Goal: Navigation & Orientation: Understand site structure

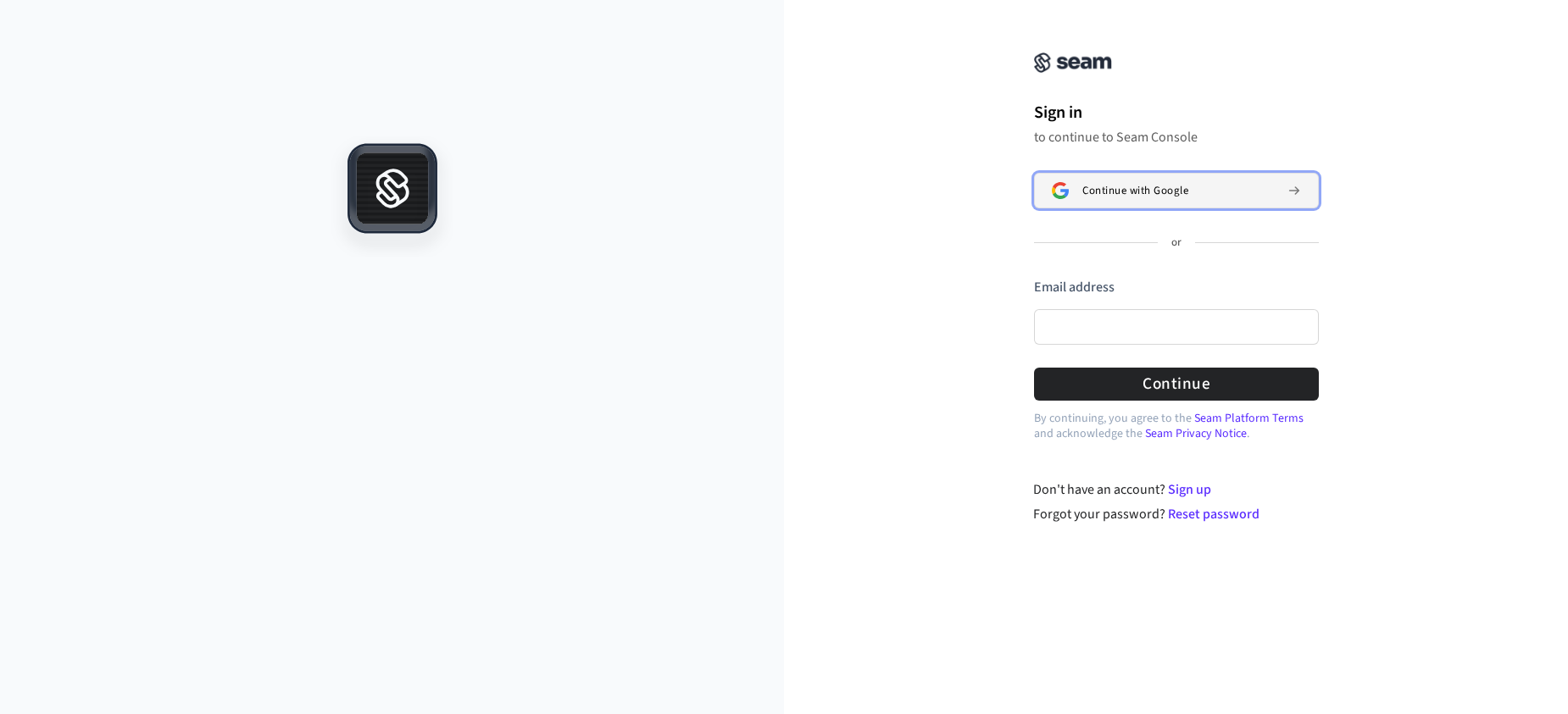
click at [1094, 189] on span "Continue with Google" at bounding box center [1135, 191] width 106 height 14
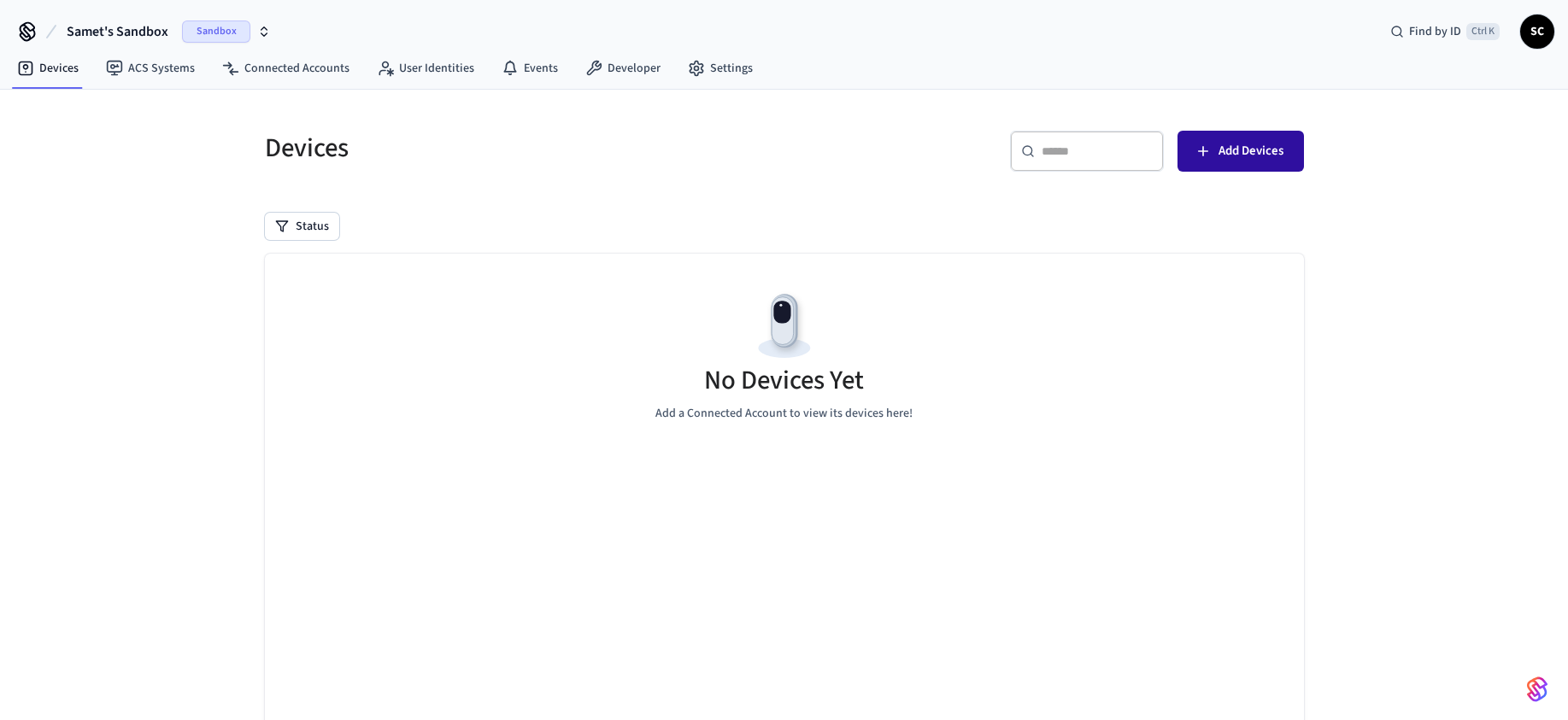
click at [1250, 158] on span "Add Devices" at bounding box center [1251, 150] width 65 height 22
click at [616, 63] on link "Developer" at bounding box center [622, 68] width 102 height 31
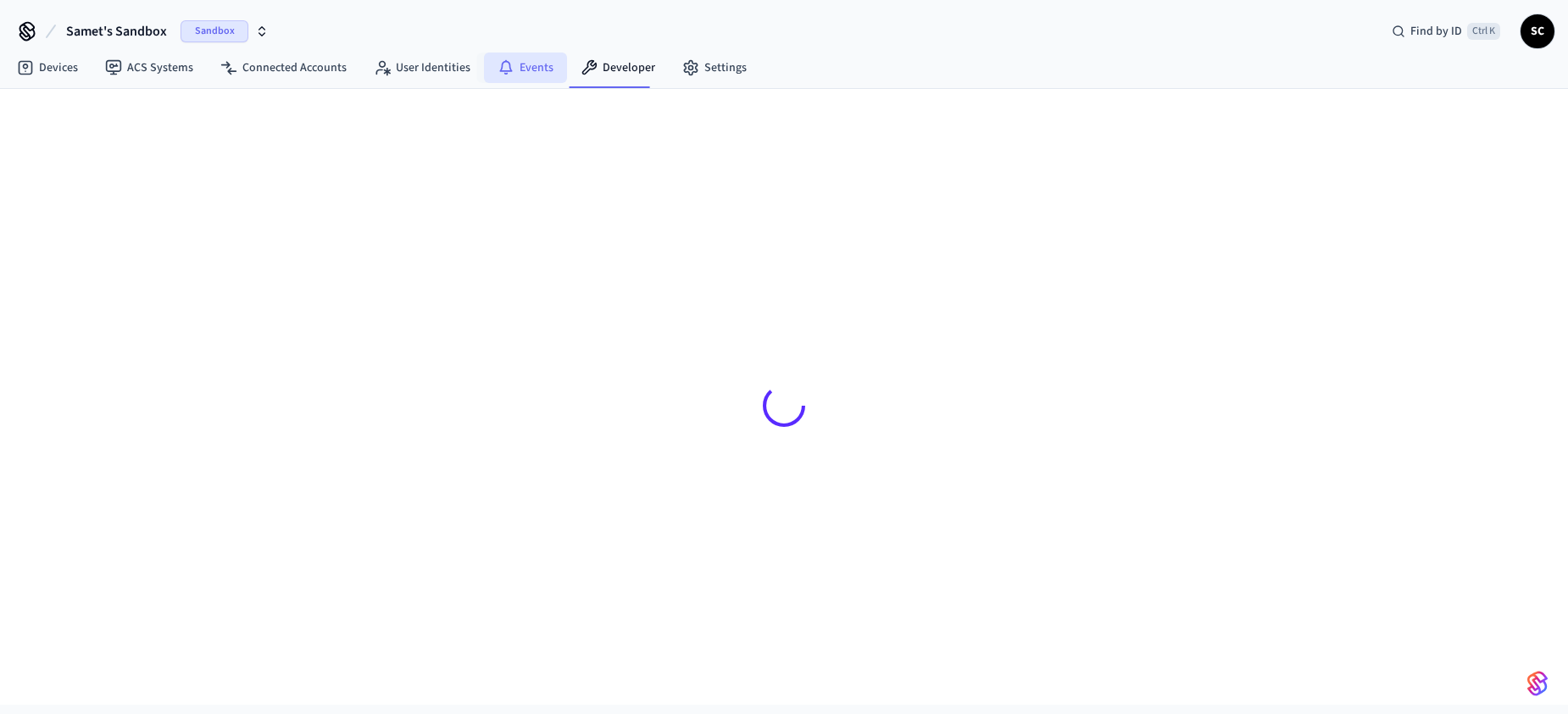
click at [501, 57] on link "Events" at bounding box center [525, 68] width 83 height 30
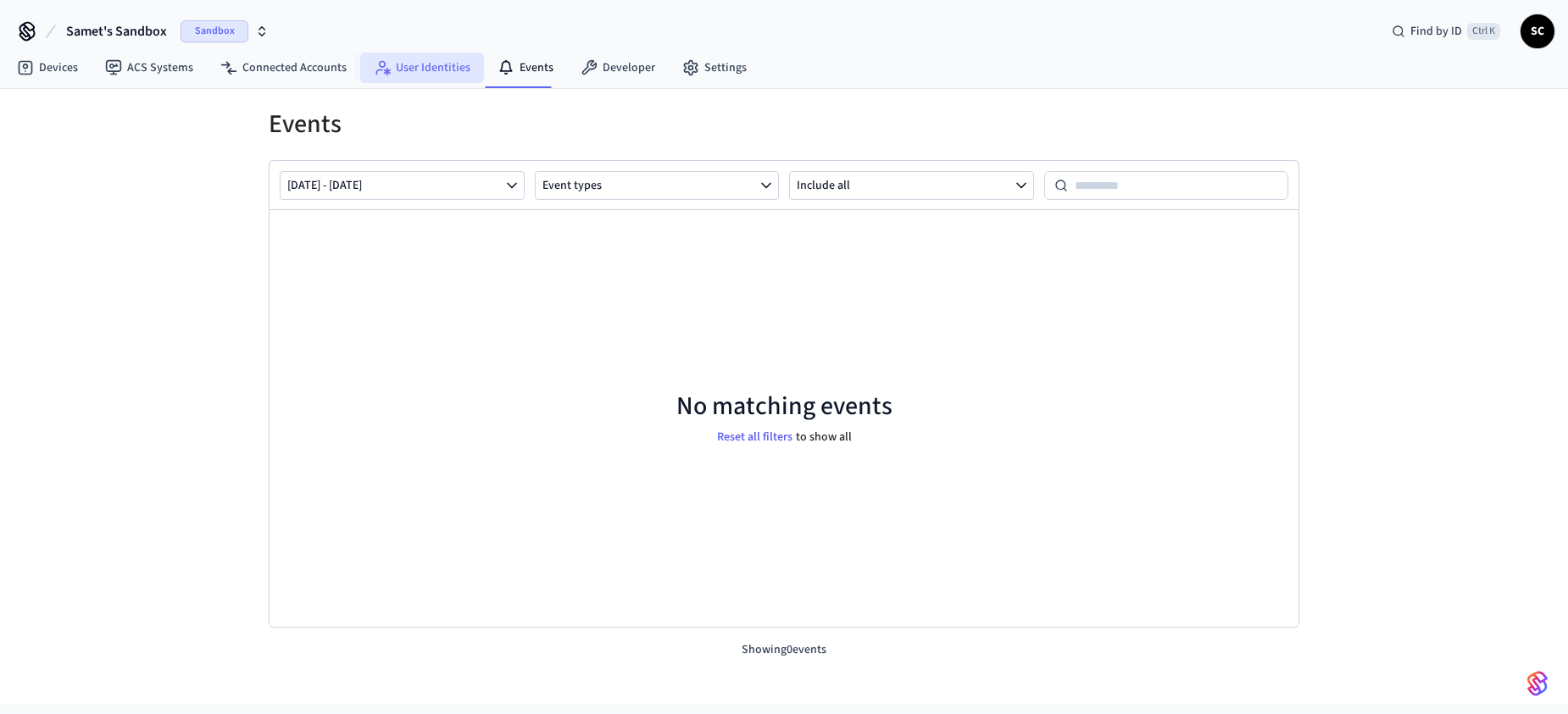
click at [433, 63] on link "User Identities" at bounding box center [422, 68] width 124 height 30
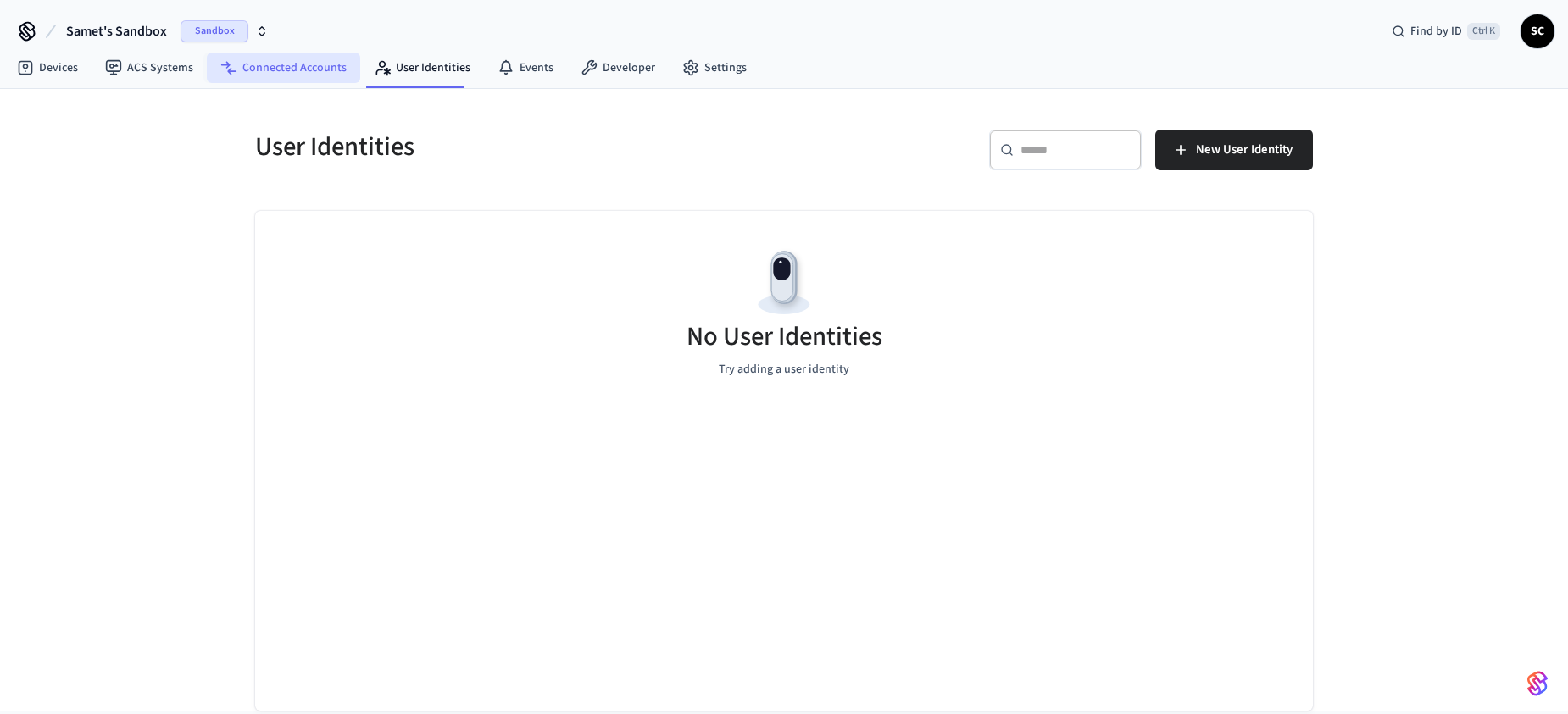
click at [327, 61] on link "Connected Accounts" at bounding box center [283, 68] width 153 height 30
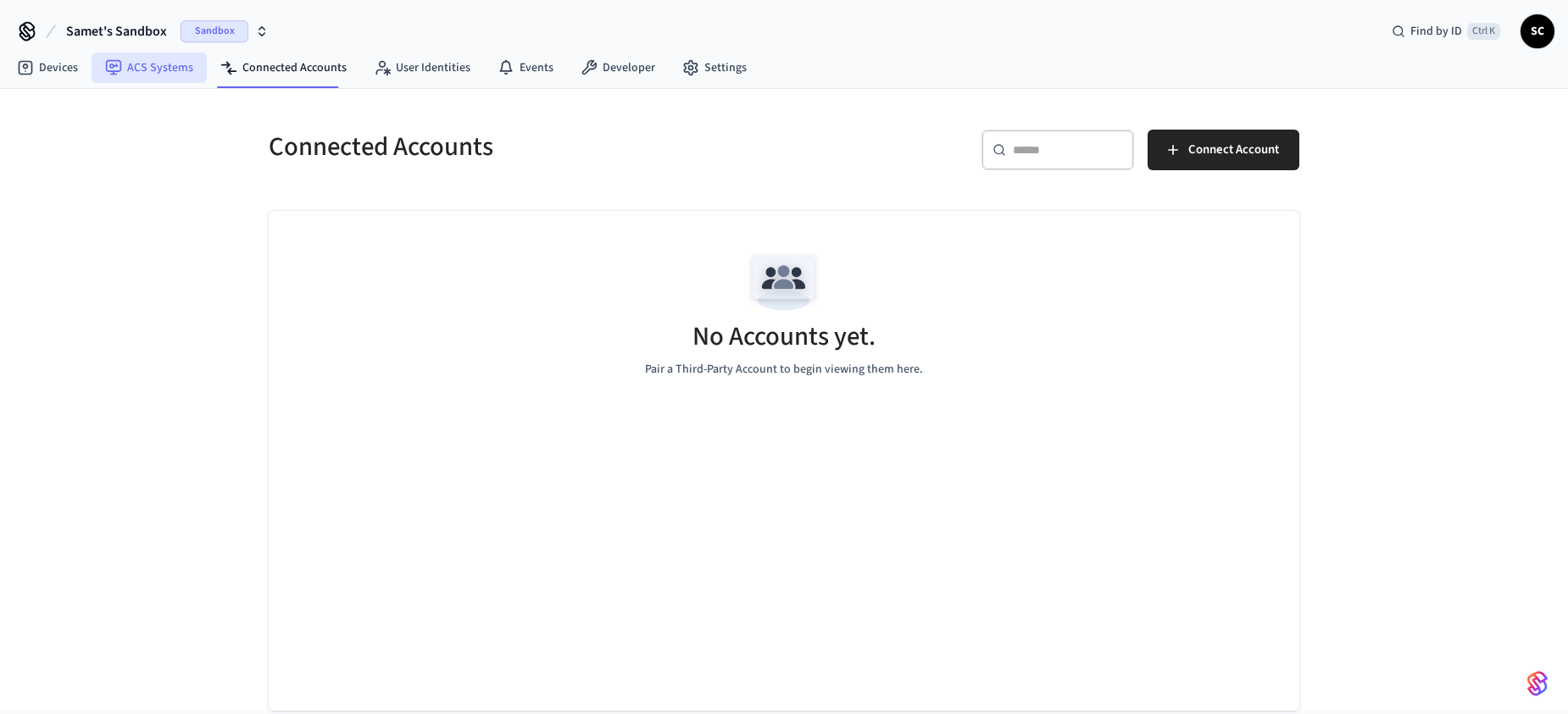
click at [144, 72] on link "ACS Systems" at bounding box center [149, 68] width 115 height 30
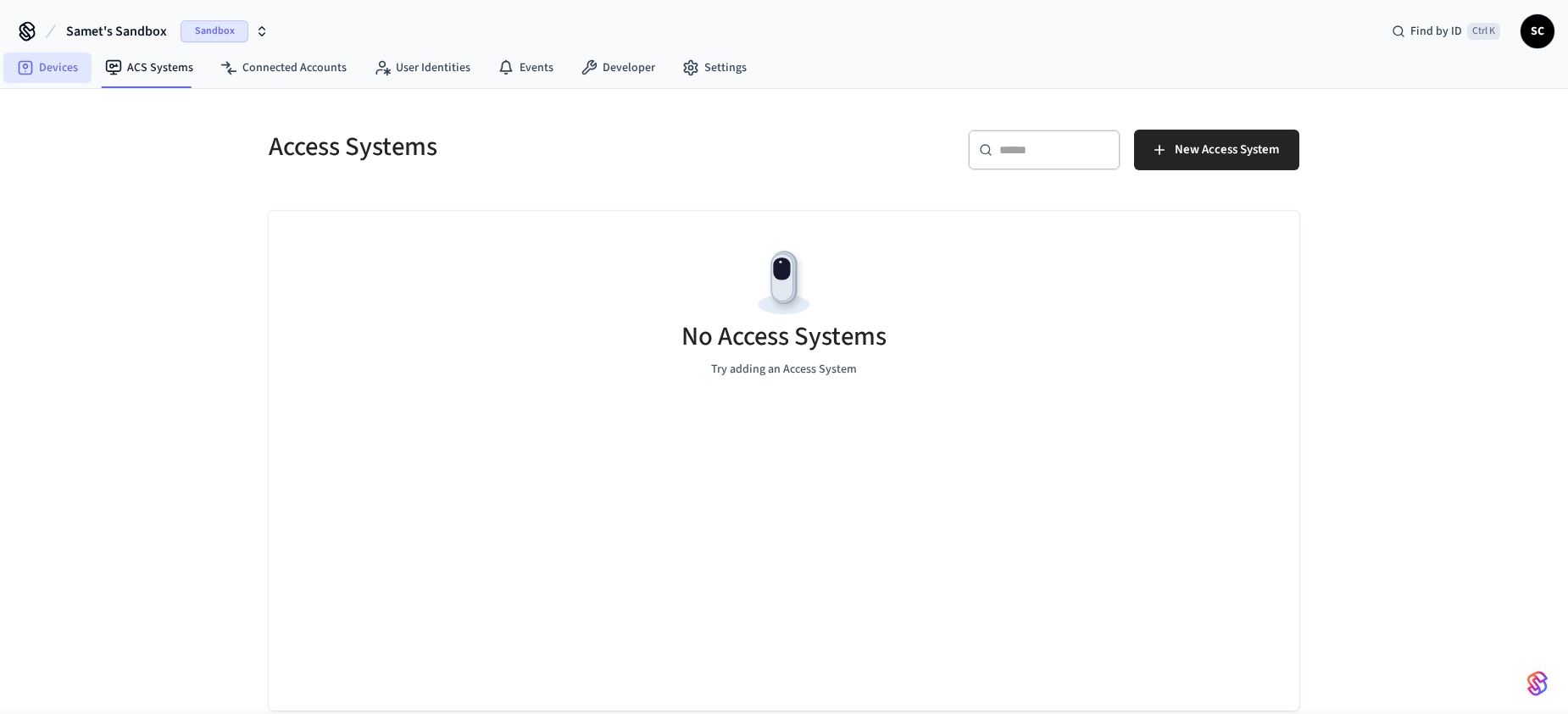
click at [68, 67] on link "Devices" at bounding box center [48, 68] width 88 height 30
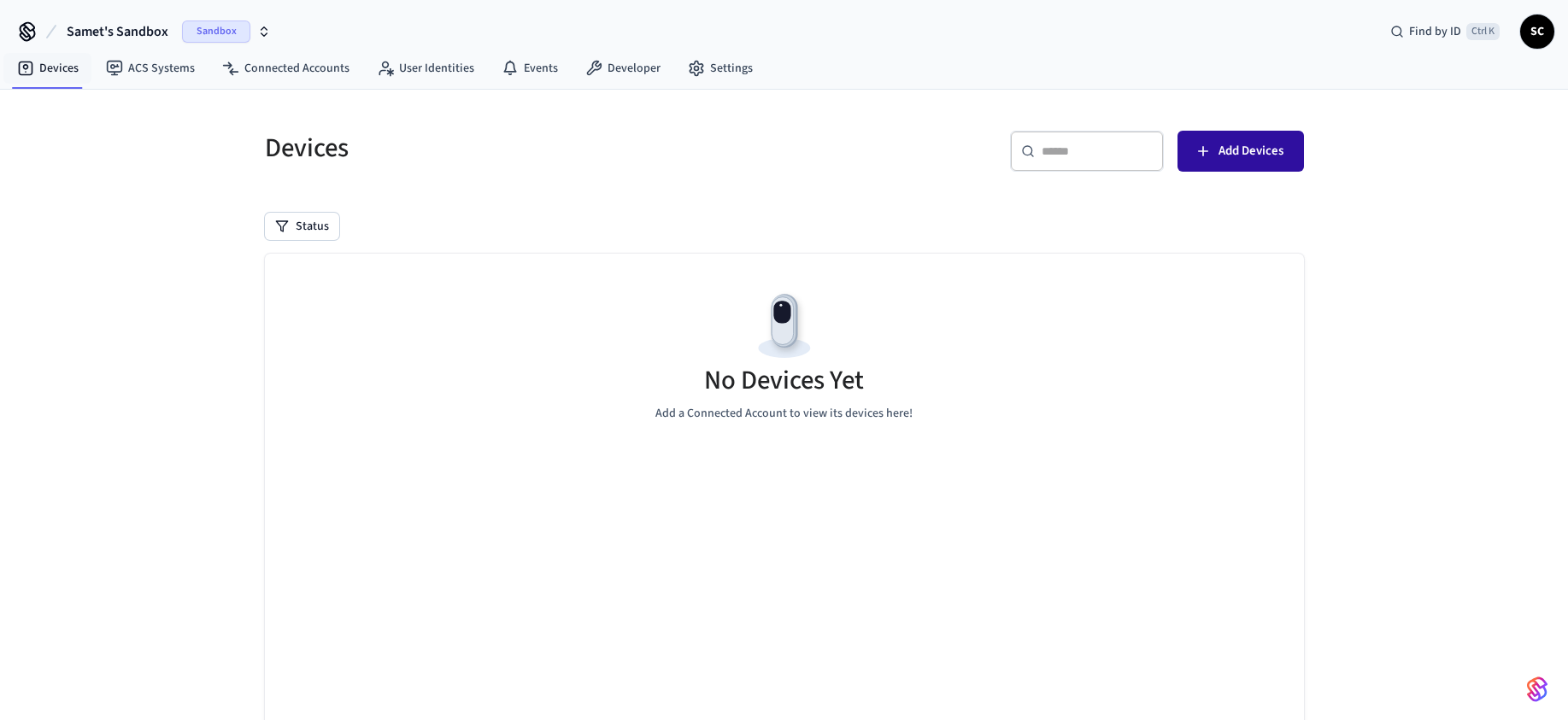
click at [1208, 153] on icon "button" at bounding box center [1204, 151] width 17 height 17
